Goal: Find specific page/section: Find specific page/section

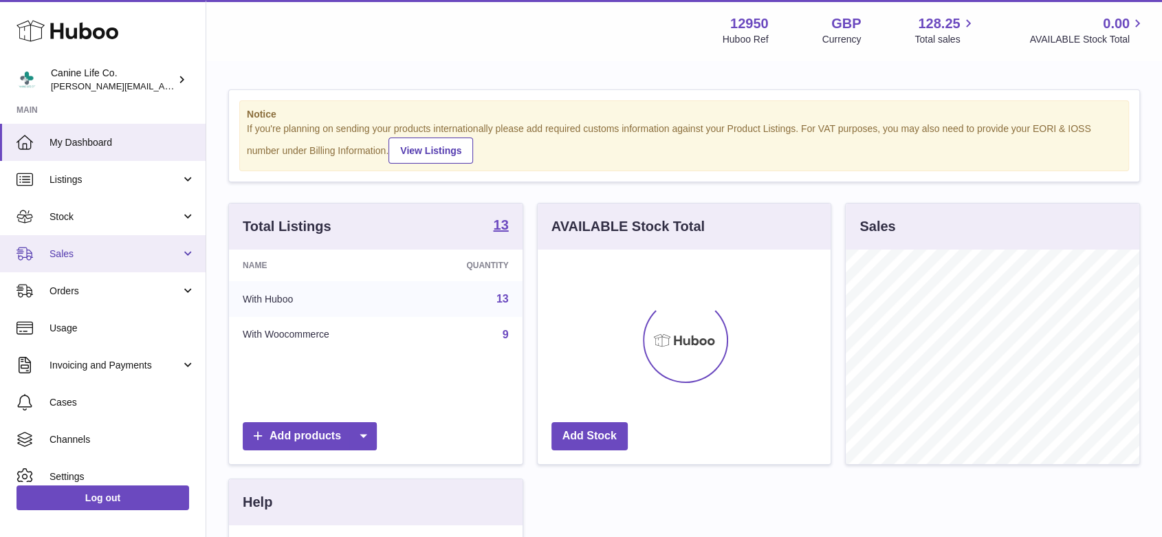
scroll to position [215, 293]
click at [102, 250] on span "Sales" at bounding box center [115, 254] width 131 height 13
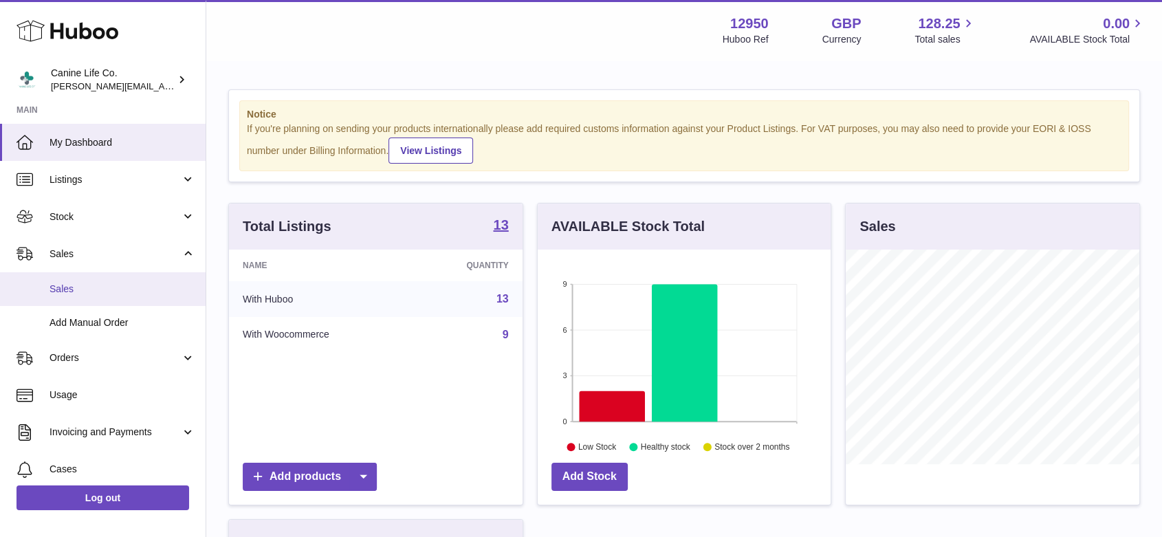
click at [100, 288] on span "Sales" at bounding box center [123, 289] width 146 height 13
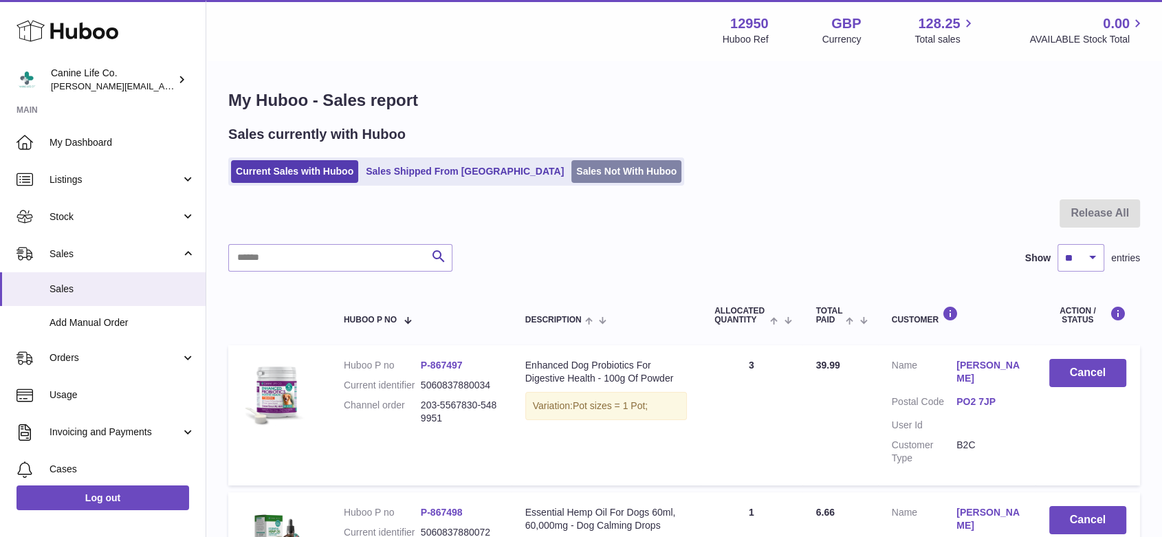
click at [583, 167] on link "Sales Not With Huboo" at bounding box center [627, 171] width 110 height 23
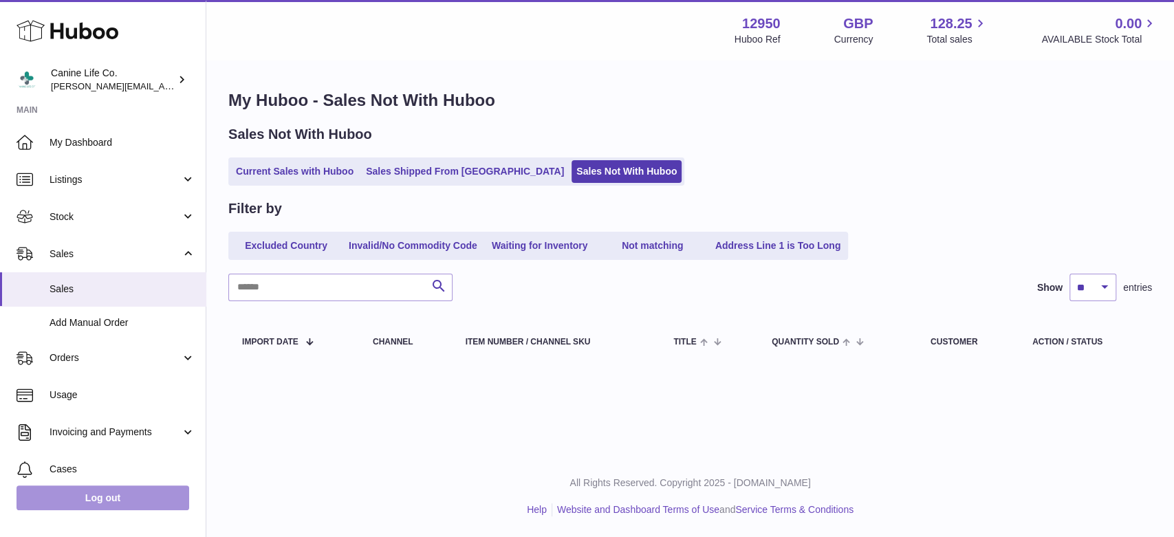
click at [137, 499] on link "Log out" at bounding box center [103, 498] width 173 height 25
